Goal: Task Accomplishment & Management: Use online tool/utility

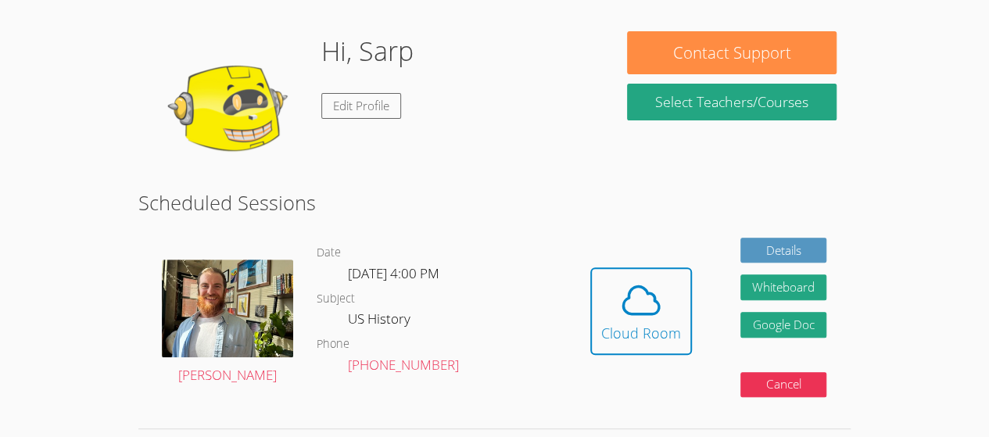
scroll to position [228, 0]
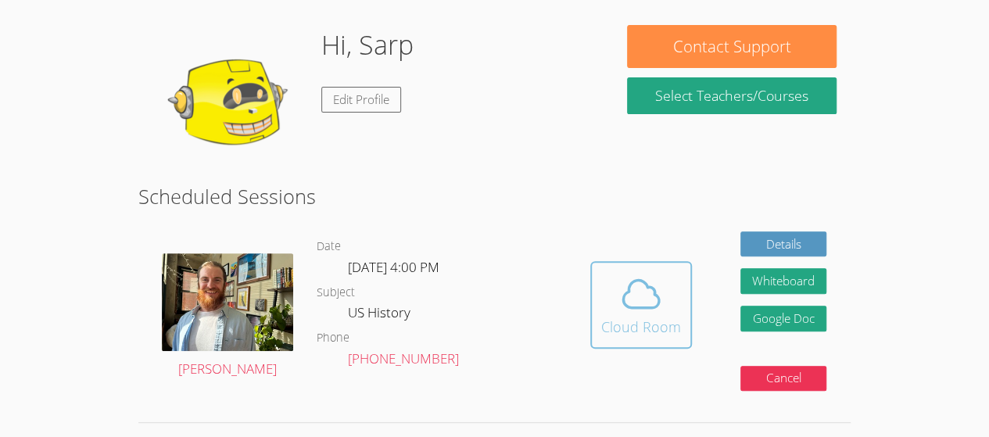
click at [647, 294] on icon at bounding box center [641, 294] width 44 height 44
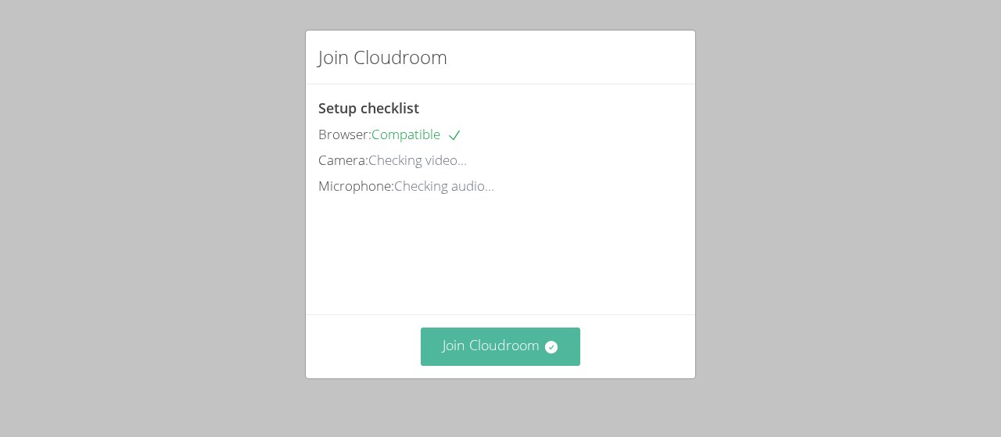
click at [466, 348] on button "Join Cloudroom" at bounding box center [501, 347] width 160 height 38
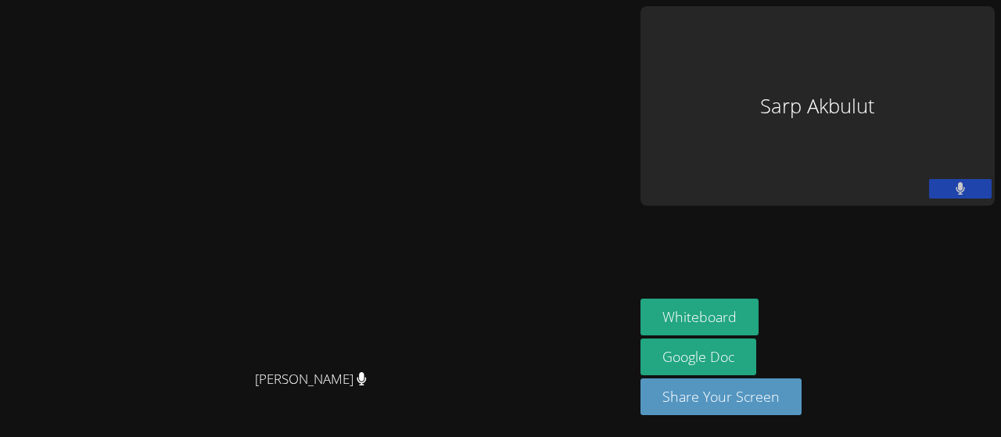
click at [921, 260] on aside "Sarp Akbulut Whiteboard Google Doc Share Your Screen" at bounding box center [817, 218] width 367 height 437
click at [934, 255] on aside "Sarp Akbulut Whiteboard Google Doc Share Your Screen" at bounding box center [817, 218] width 367 height 437
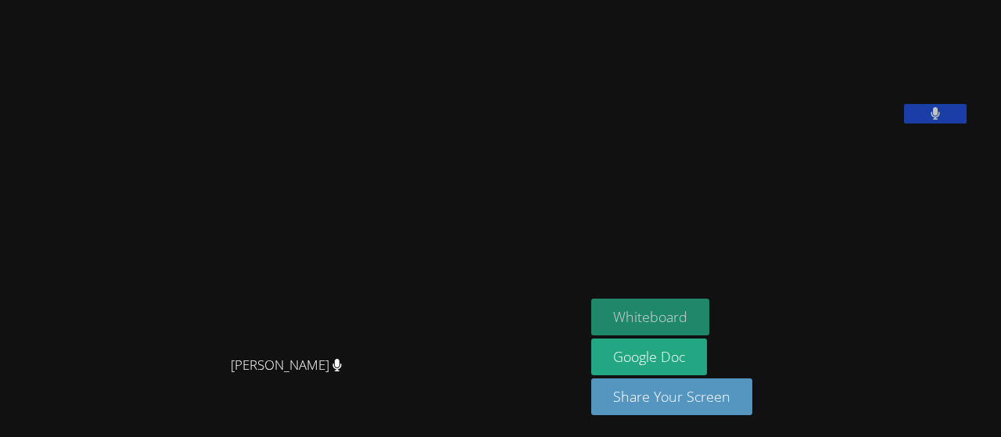
click at [591, 313] on button "Whiteboard" at bounding box center [650, 317] width 118 height 37
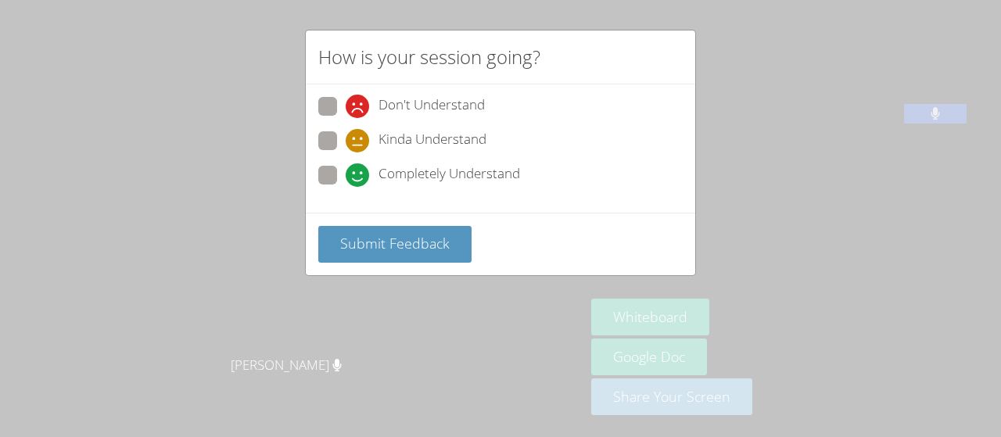
click at [346, 187] on span at bounding box center [346, 187] width 0 height 0
click at [346, 178] on input "Completely Understand" at bounding box center [352, 172] width 13 height 13
radio input "true"
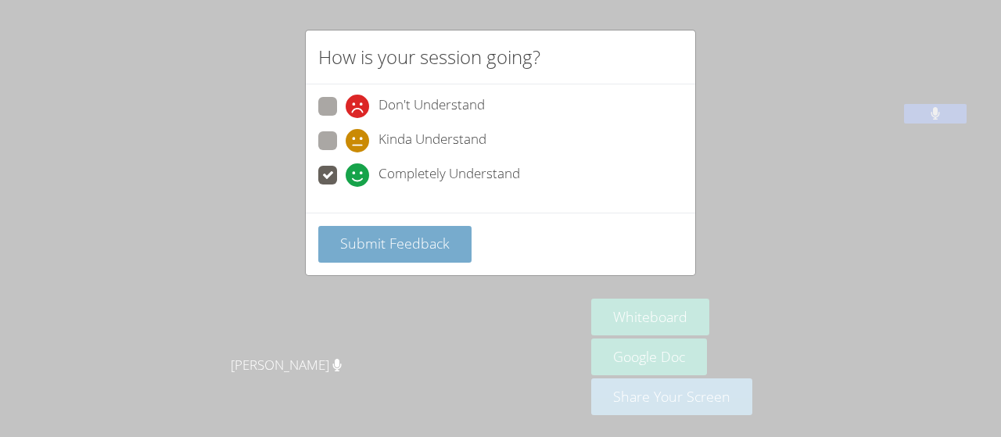
click at [371, 240] on span "Submit Feedback" at bounding box center [394, 243] width 109 height 19
